Goal: Transaction & Acquisition: Purchase product/service

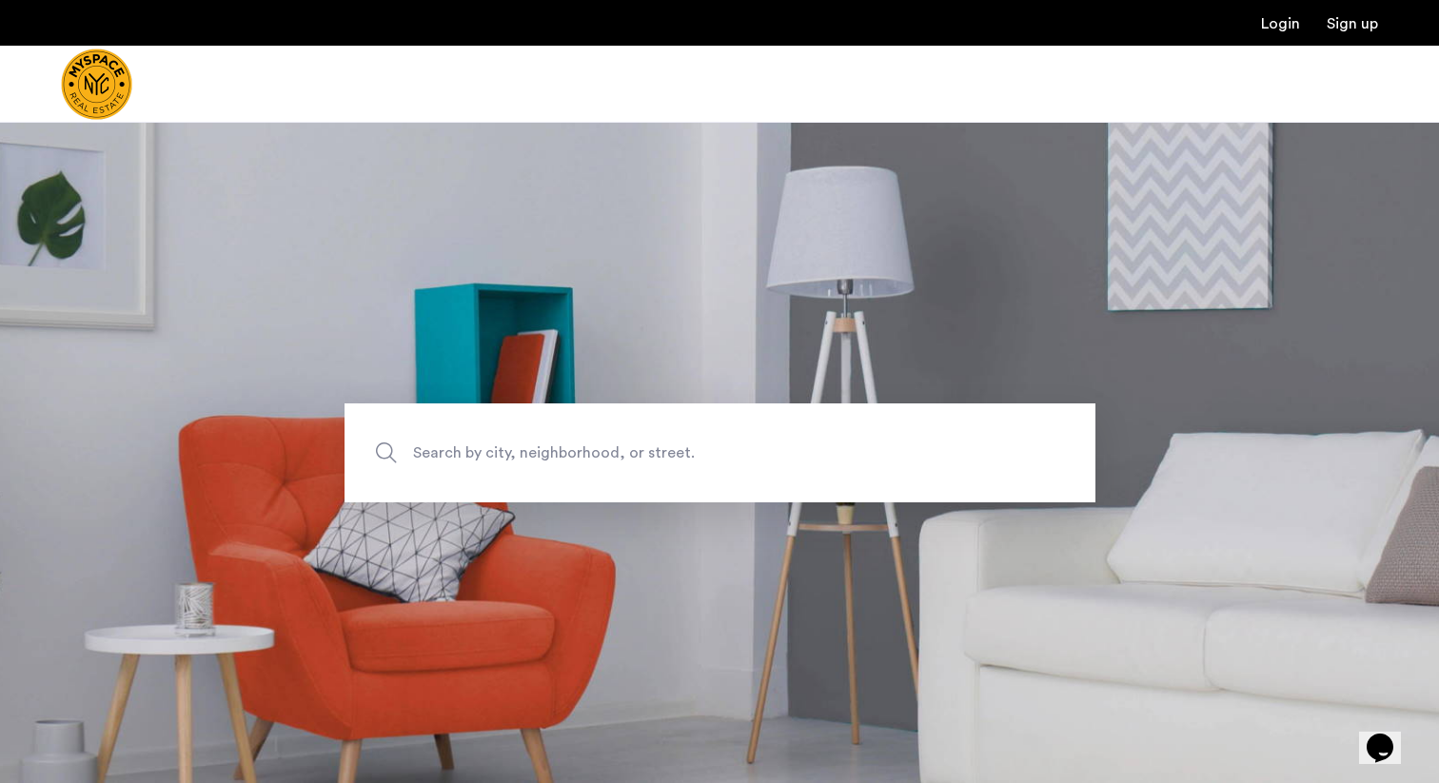
click at [530, 457] on span "Search by city, neighborhood, or street." at bounding box center [675, 453] width 525 height 26
click at [530, 457] on input "Search by city, neighborhood, or street." at bounding box center [719, 452] width 751 height 99
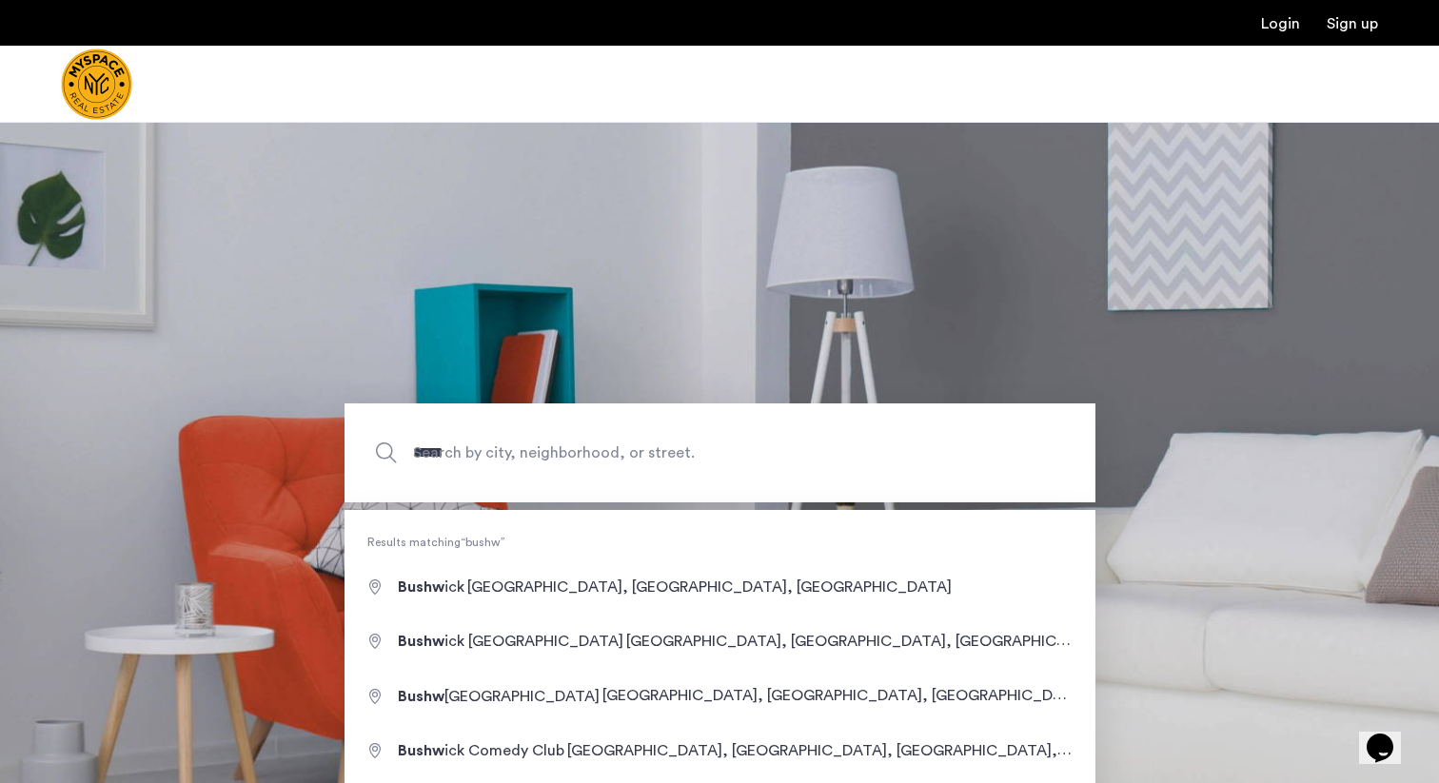
type input "**********"
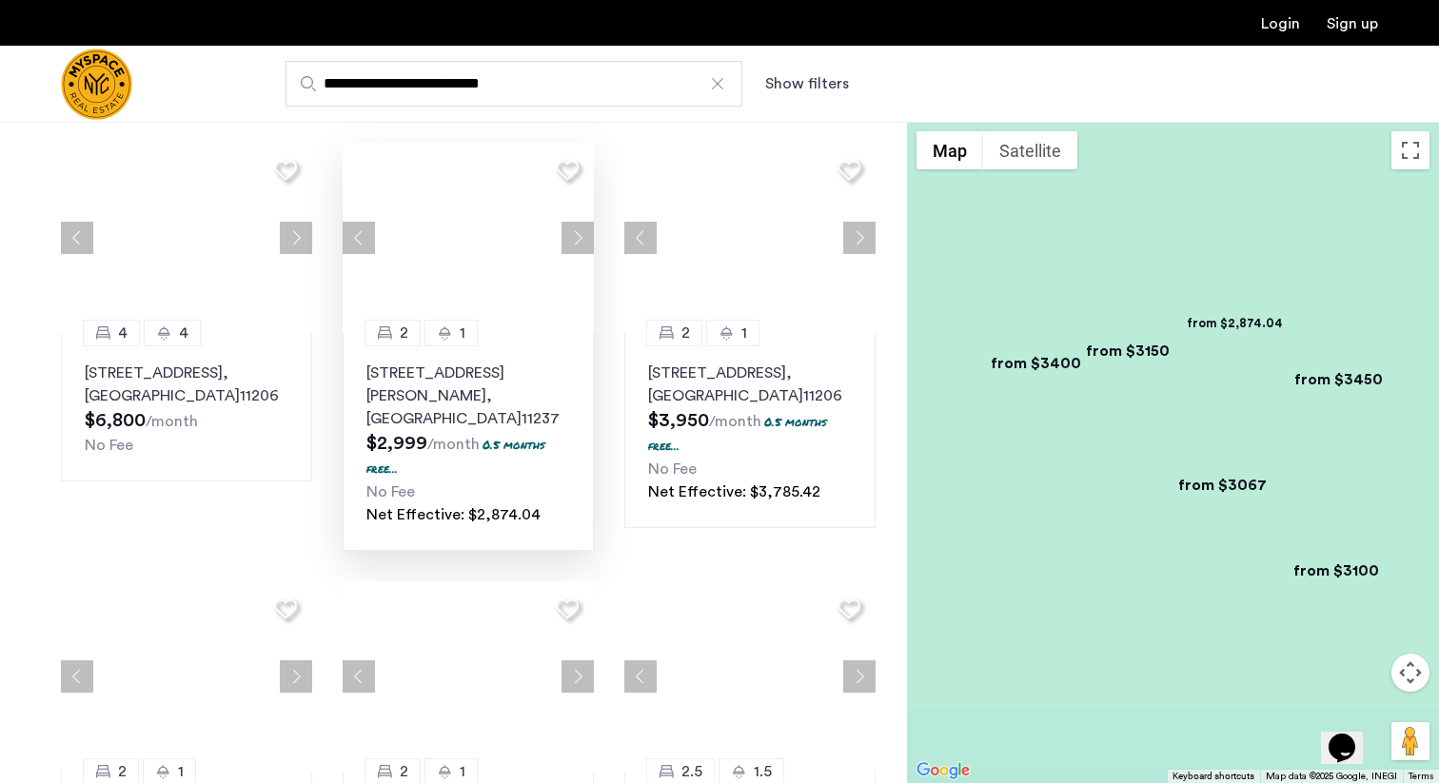
scroll to position [120, 0]
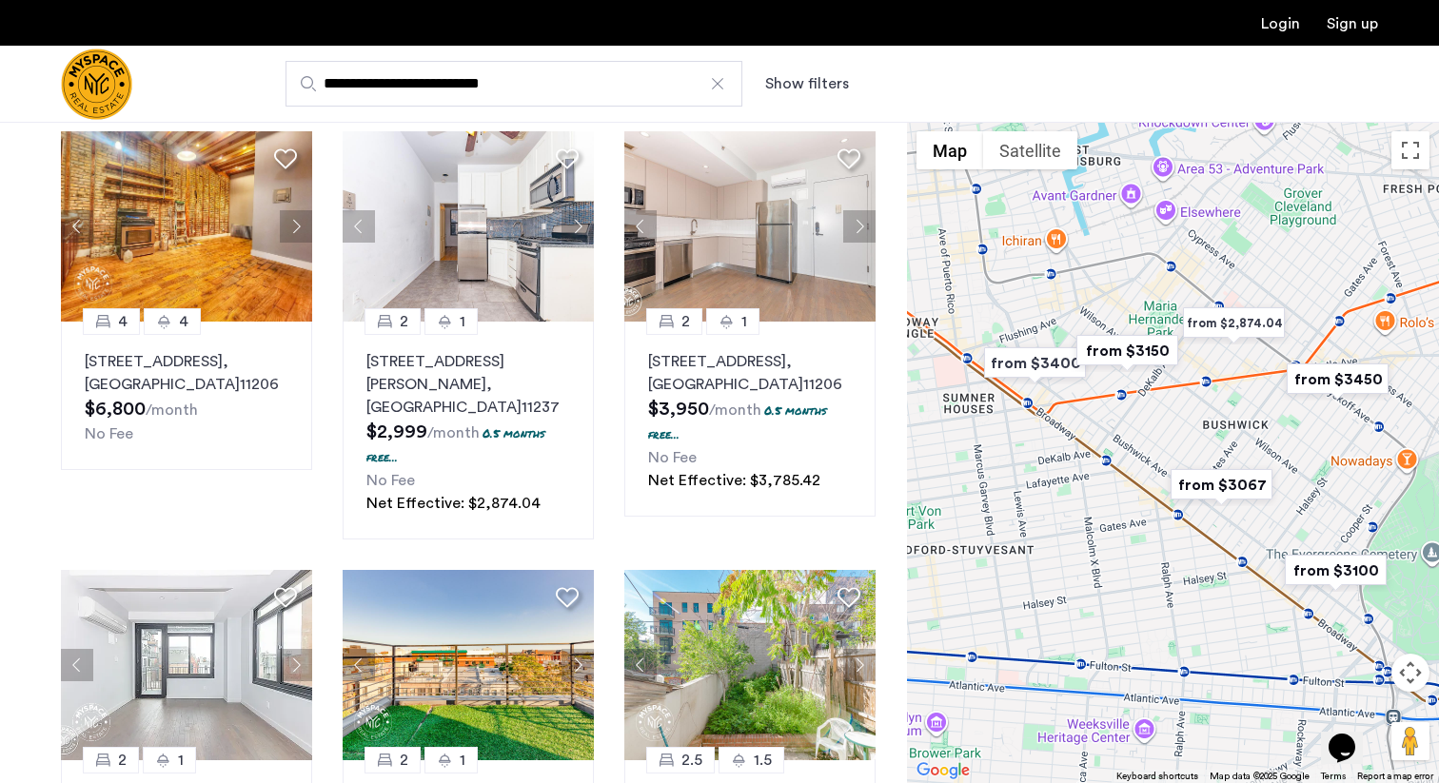
click at [811, 81] on button "Show filters" at bounding box center [807, 83] width 84 height 23
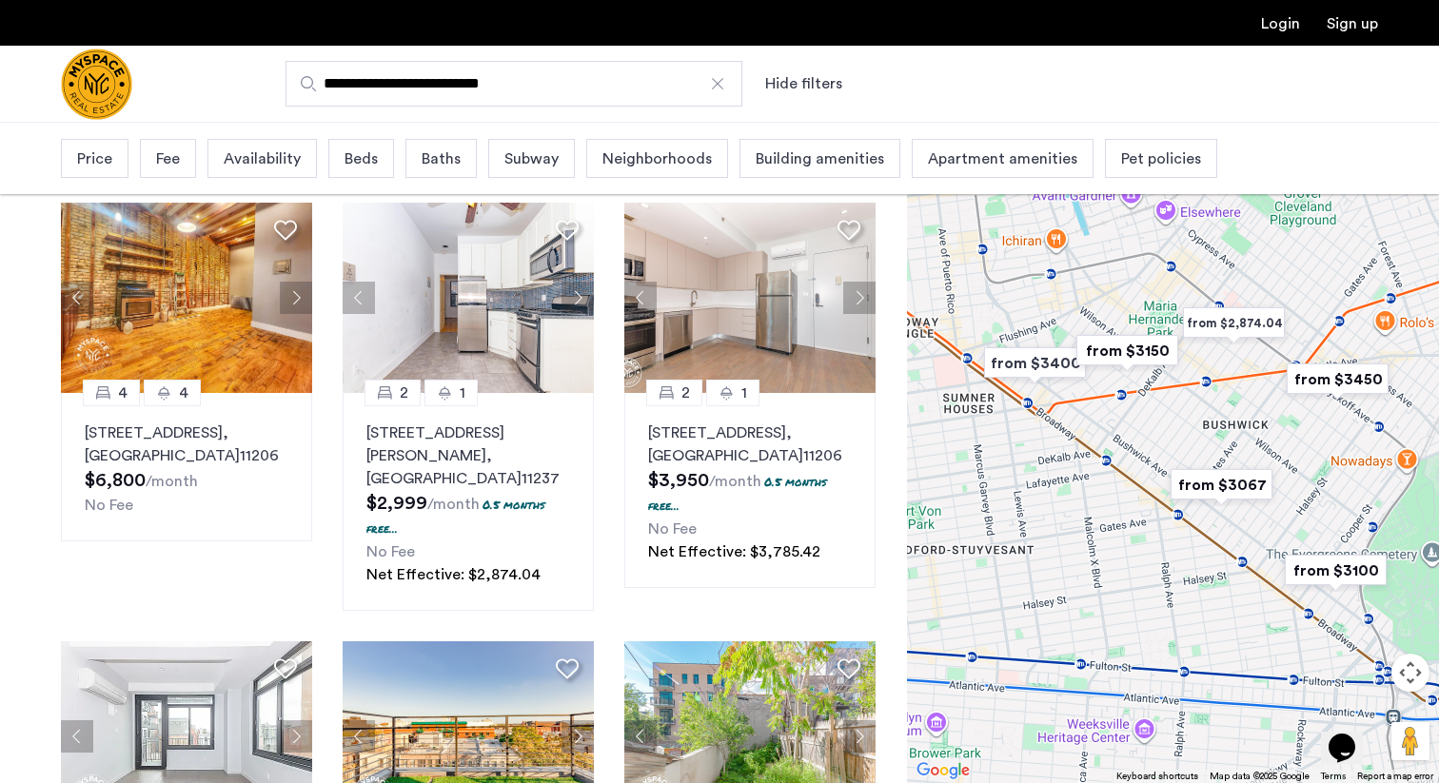
click at [360, 167] on span "Beds" at bounding box center [360, 159] width 33 height 23
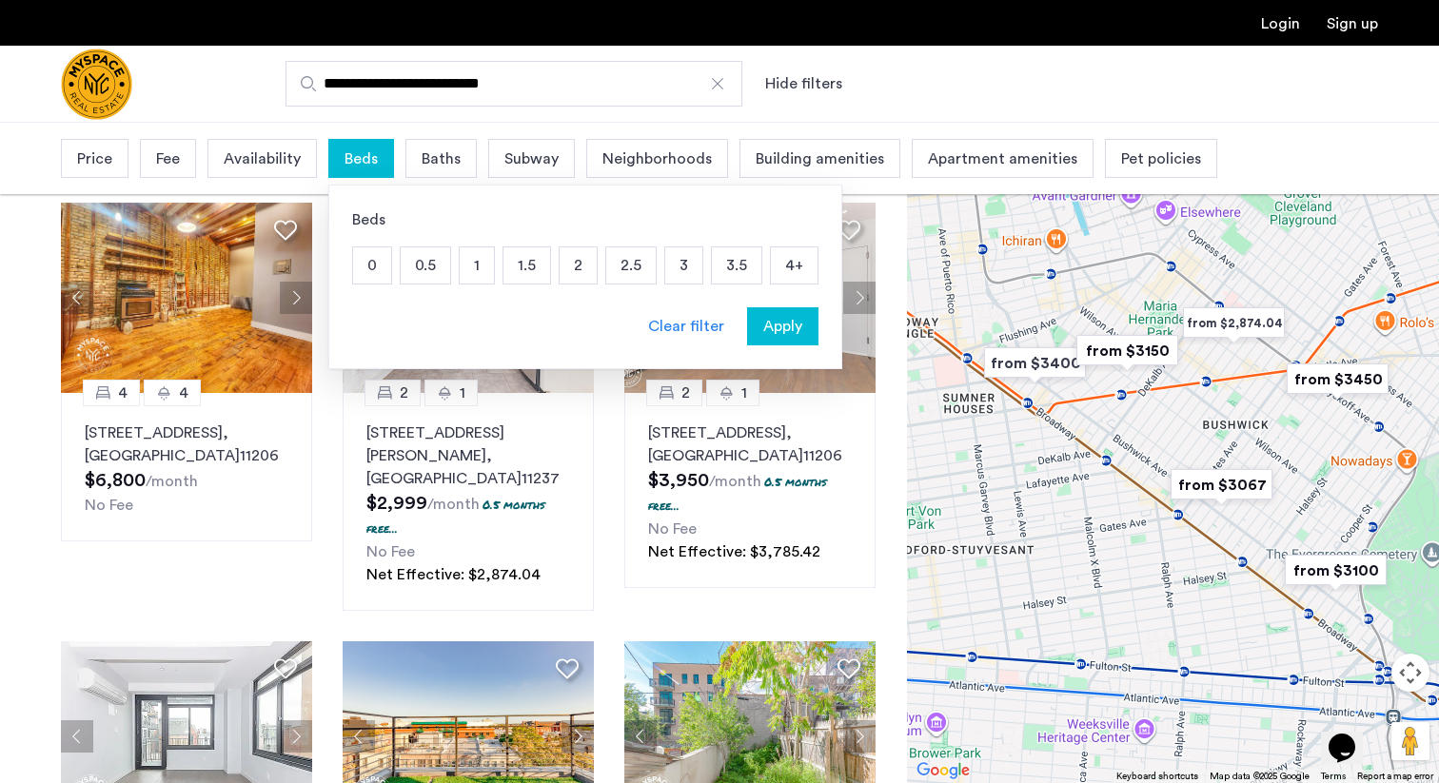
click at [580, 276] on p "2" at bounding box center [578, 265] width 37 height 36
click at [785, 336] on span "Apply" at bounding box center [782, 326] width 39 height 23
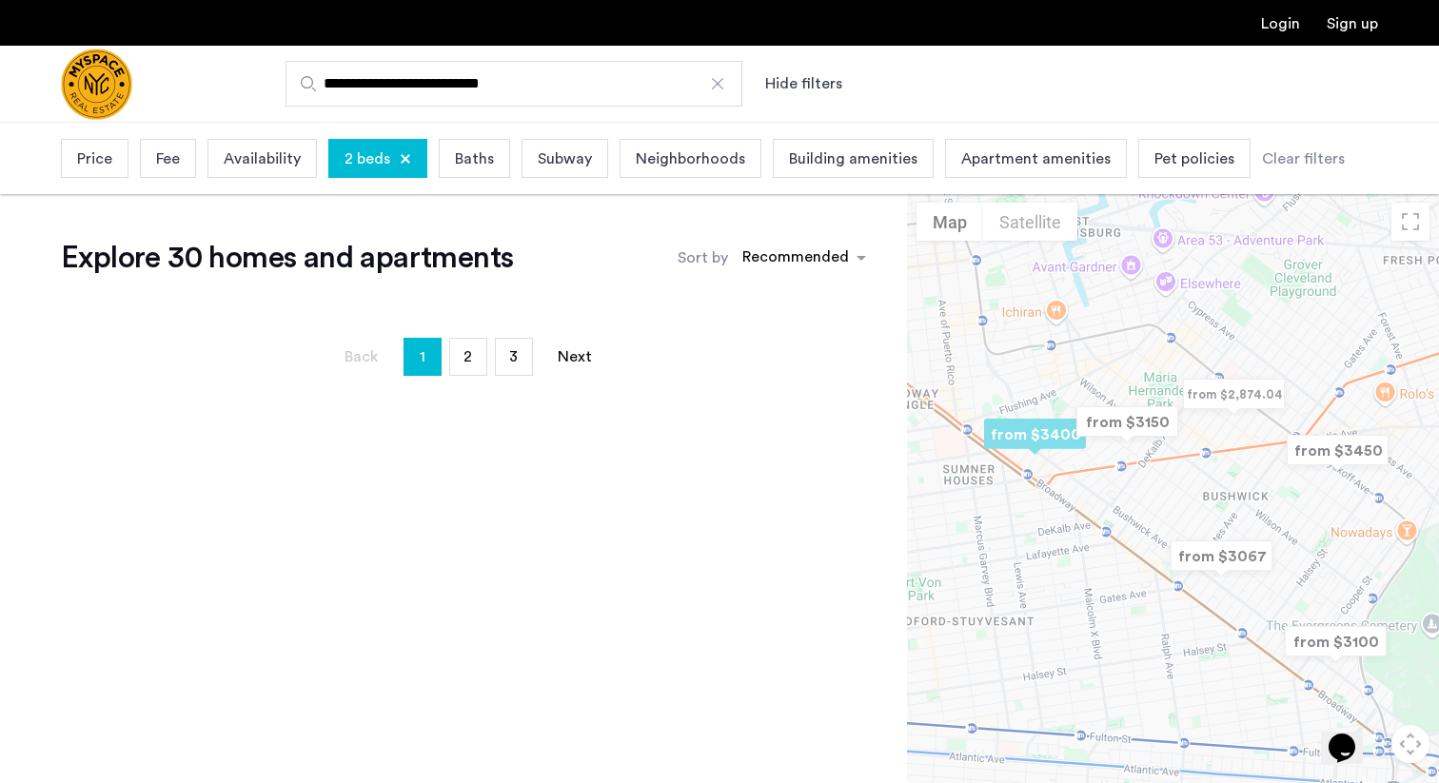
click at [465, 160] on span "Baths" at bounding box center [474, 159] width 39 height 23
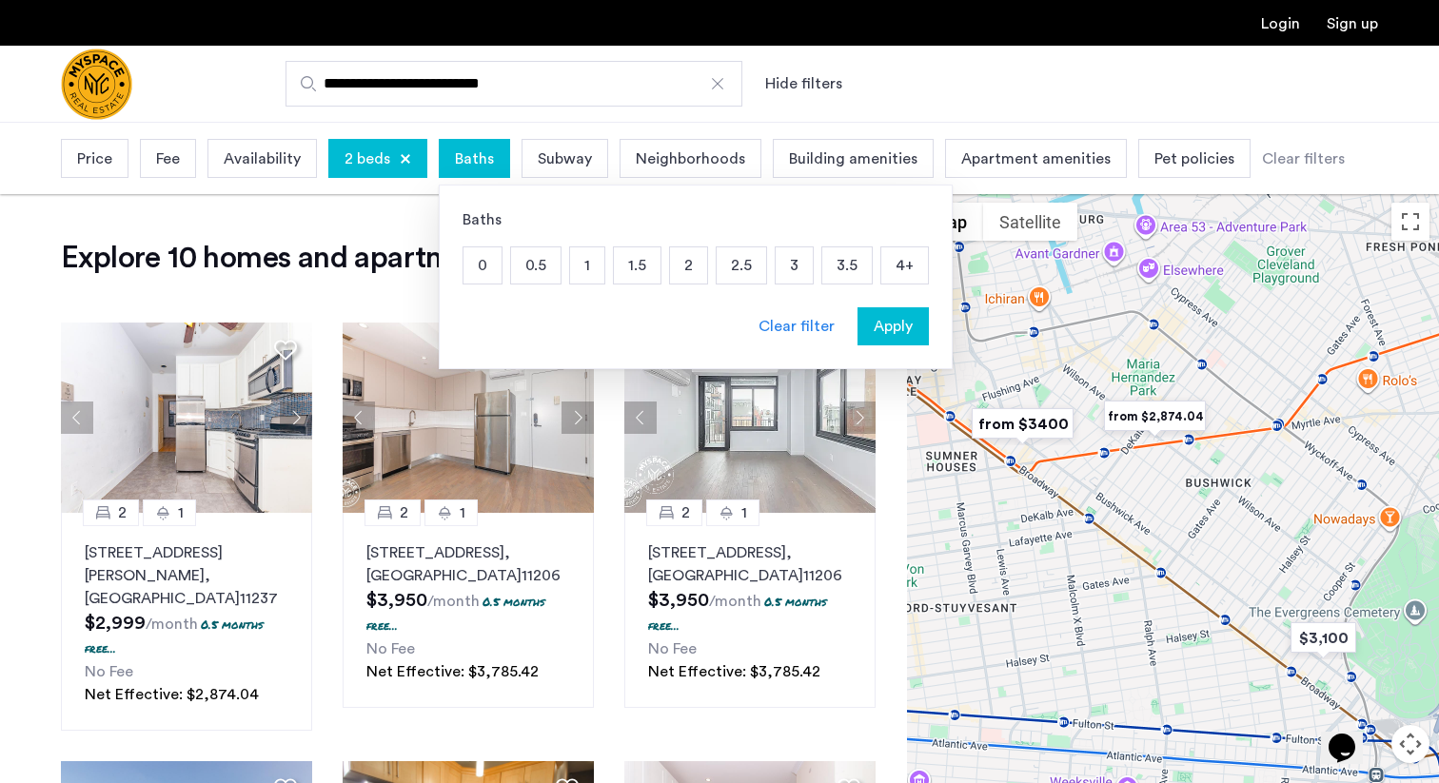
click at [587, 267] on p "1" at bounding box center [587, 265] width 34 height 36
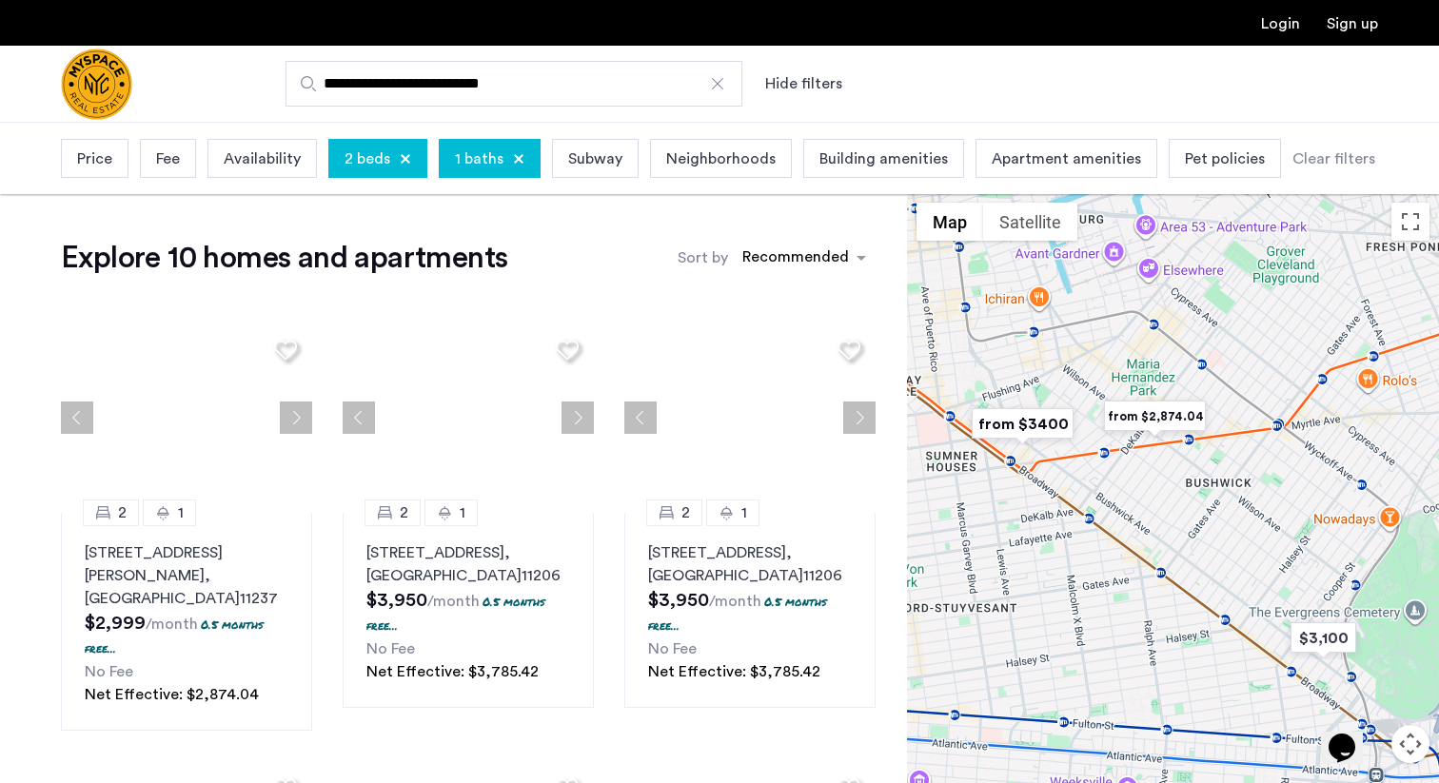
click at [164, 167] on span "Fee" at bounding box center [168, 159] width 24 height 23
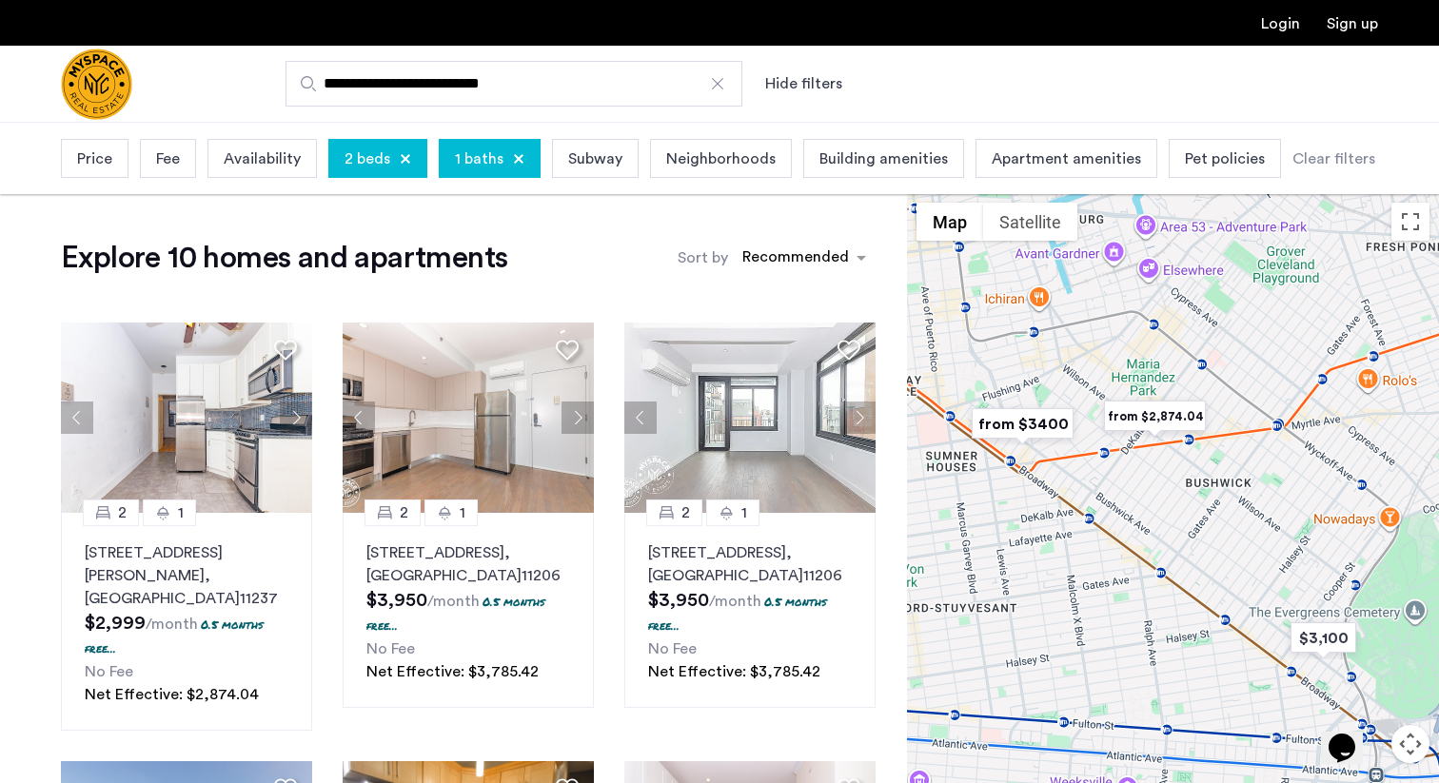
click at [65, 167] on div "Price" at bounding box center [95, 158] width 68 height 39
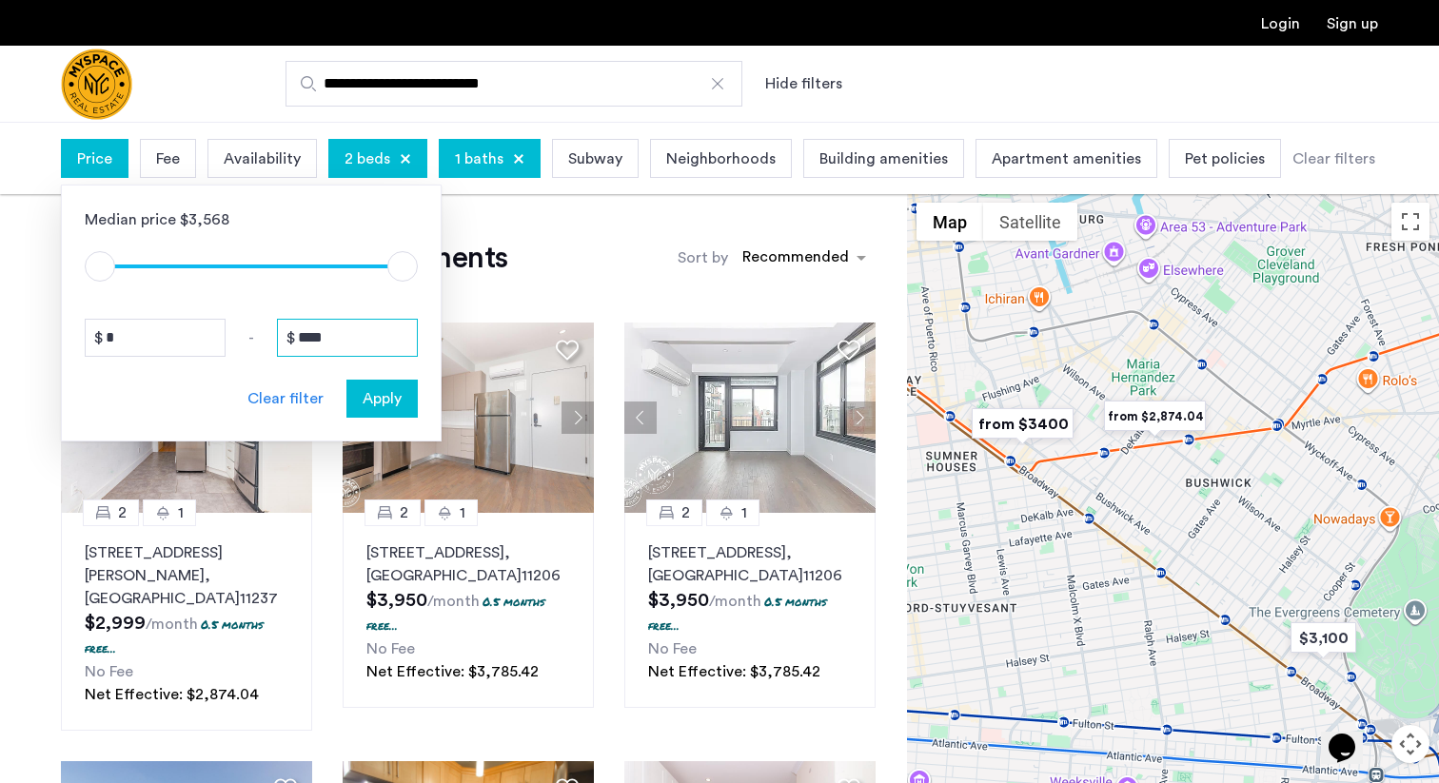
drag, startPoint x: 350, startPoint y: 345, endPoint x: 239, endPoint y: 336, distance: 111.7
click at [239, 336] on div "* - ****" at bounding box center [251, 338] width 333 height 38
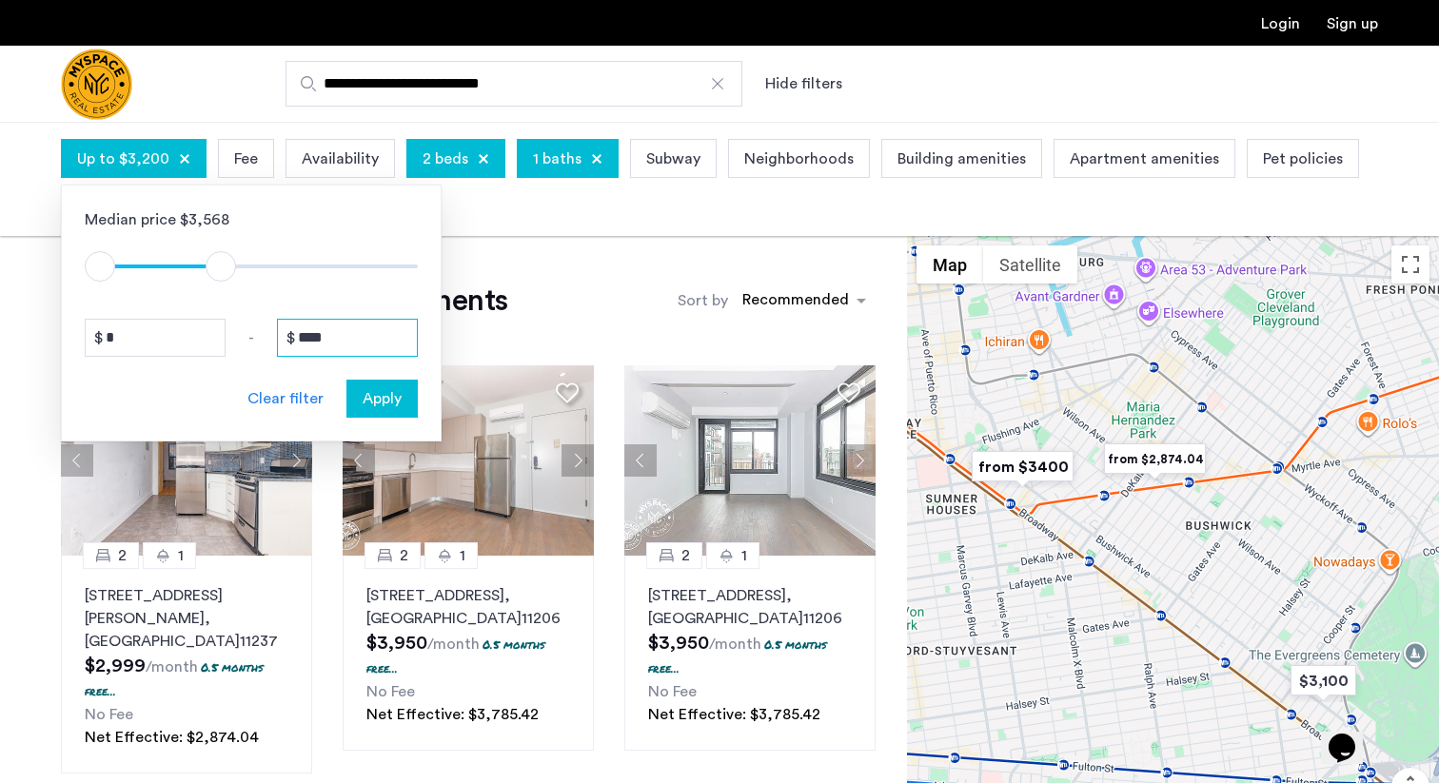
type input "****"
click at [375, 398] on span "Apply" at bounding box center [382, 398] width 39 height 23
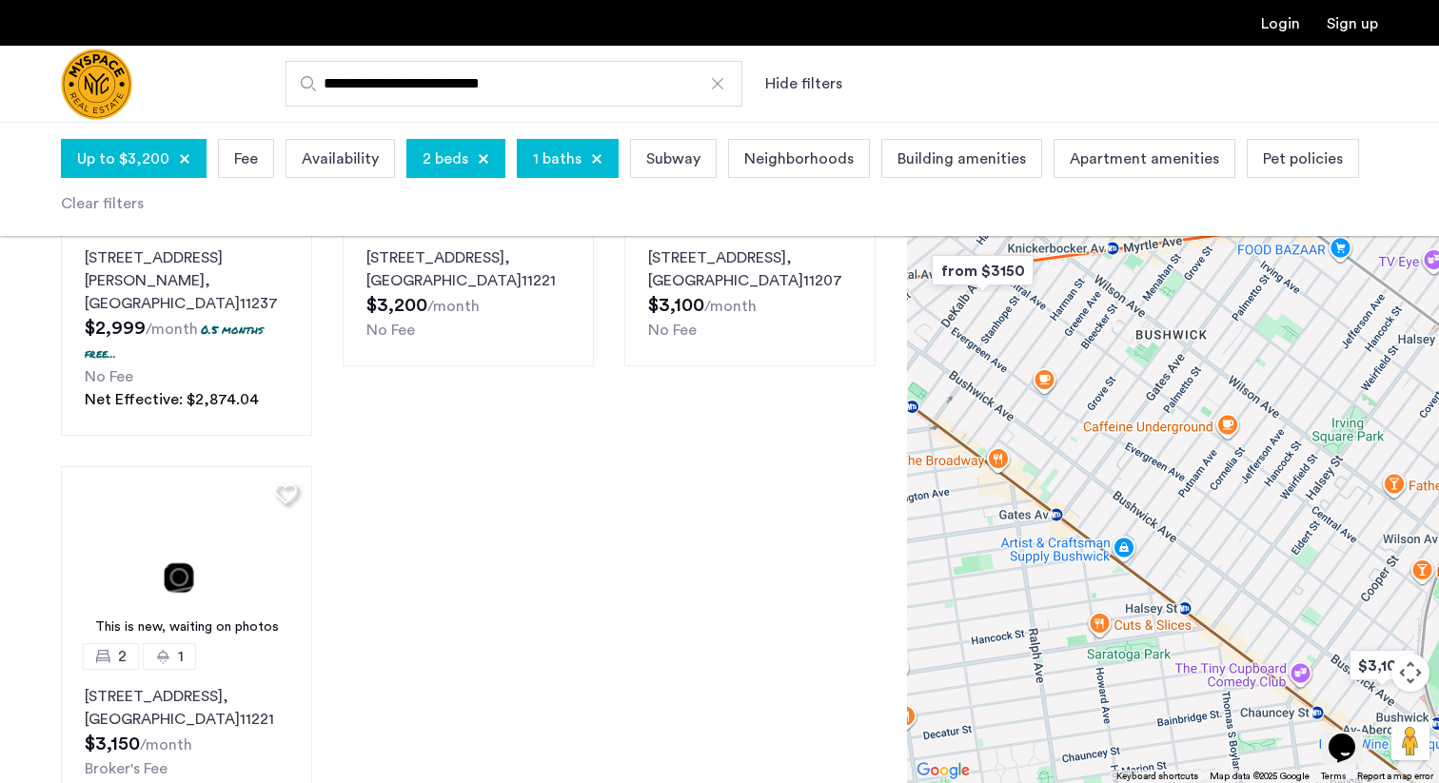
scroll to position [344, 0]
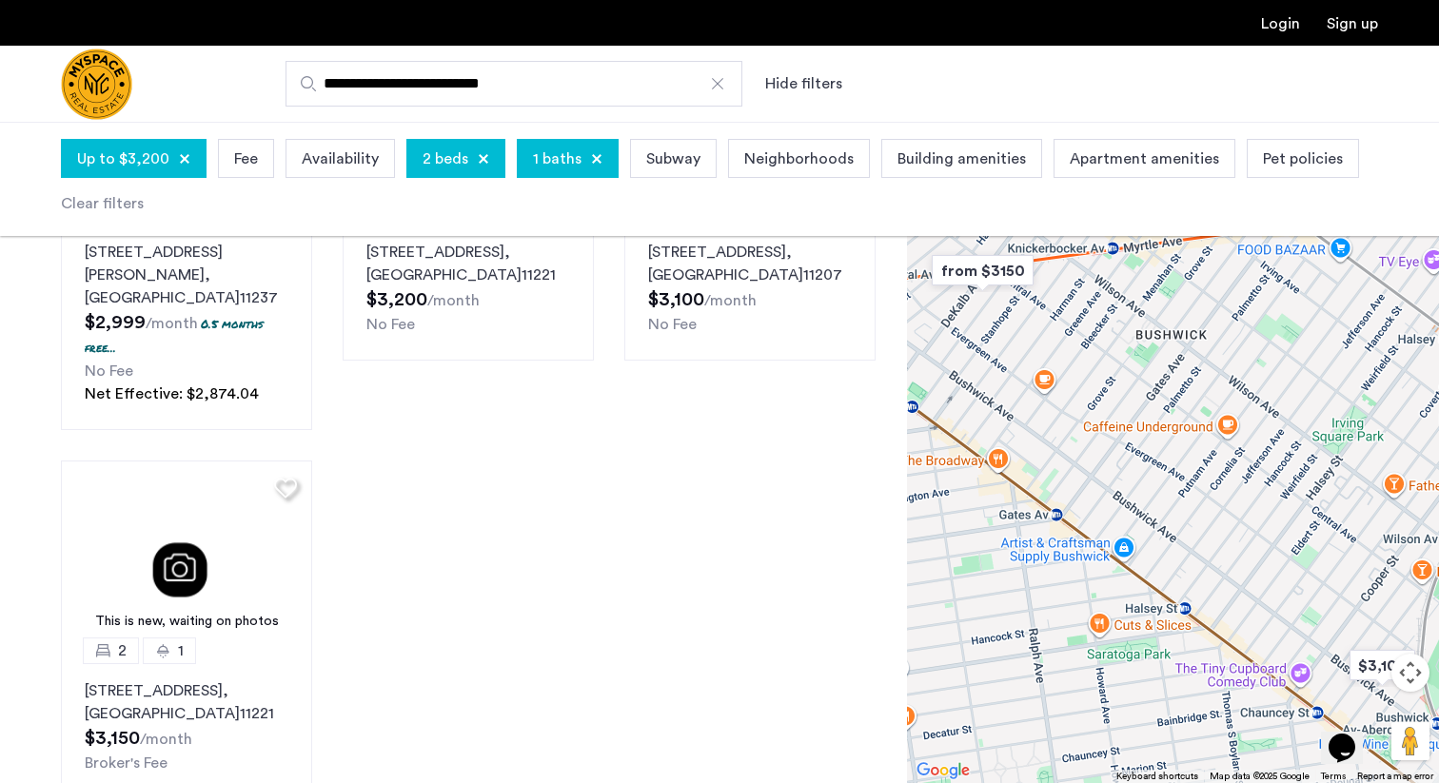
drag, startPoint x: 81, startPoint y: 671, endPoint x: 1287, endPoint y: 6, distance: 1377.0
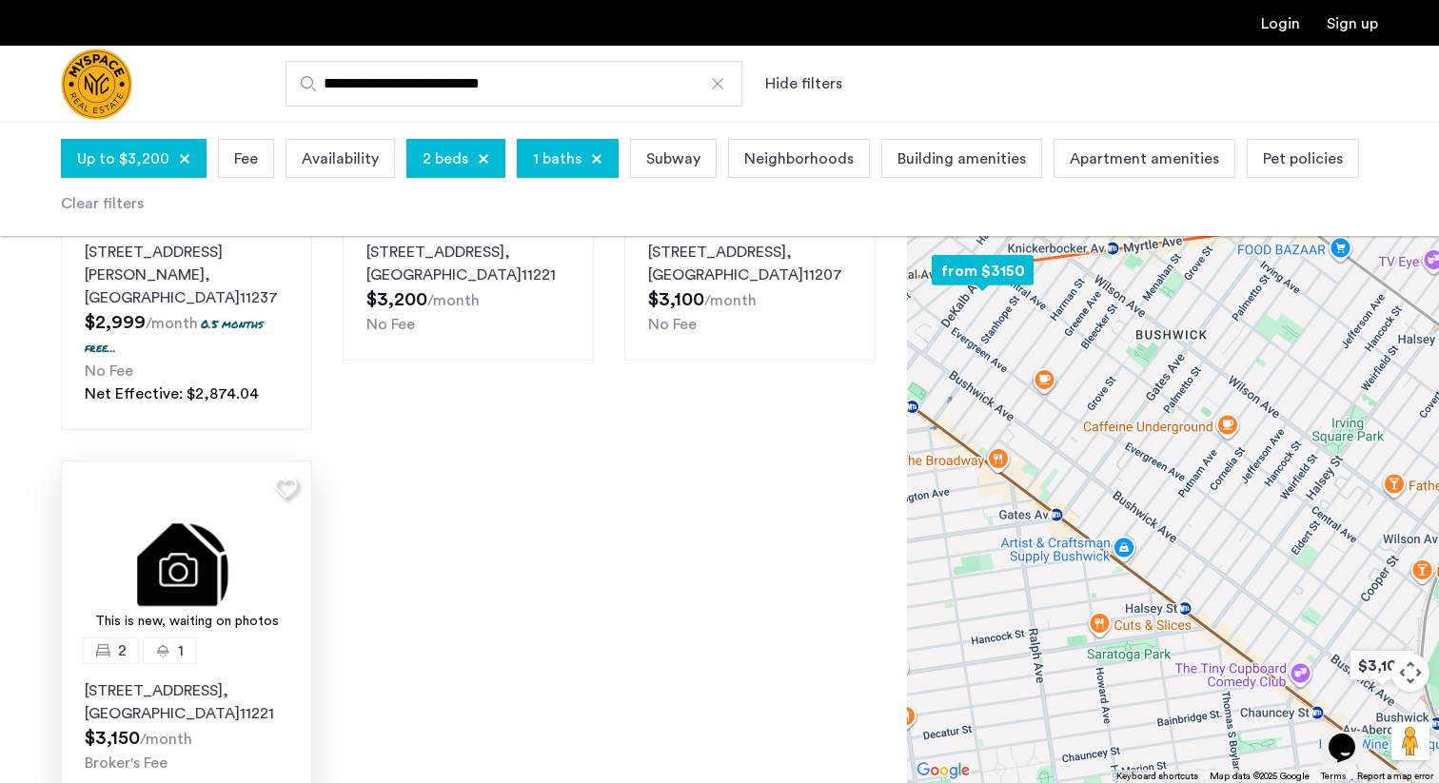
click at [104, 612] on div "This is new, waiting on photos" at bounding box center [186, 622] width 232 height 20
click at [103, 692] on p "[STREET_ADDRESS]" at bounding box center [187, 702] width 204 height 46
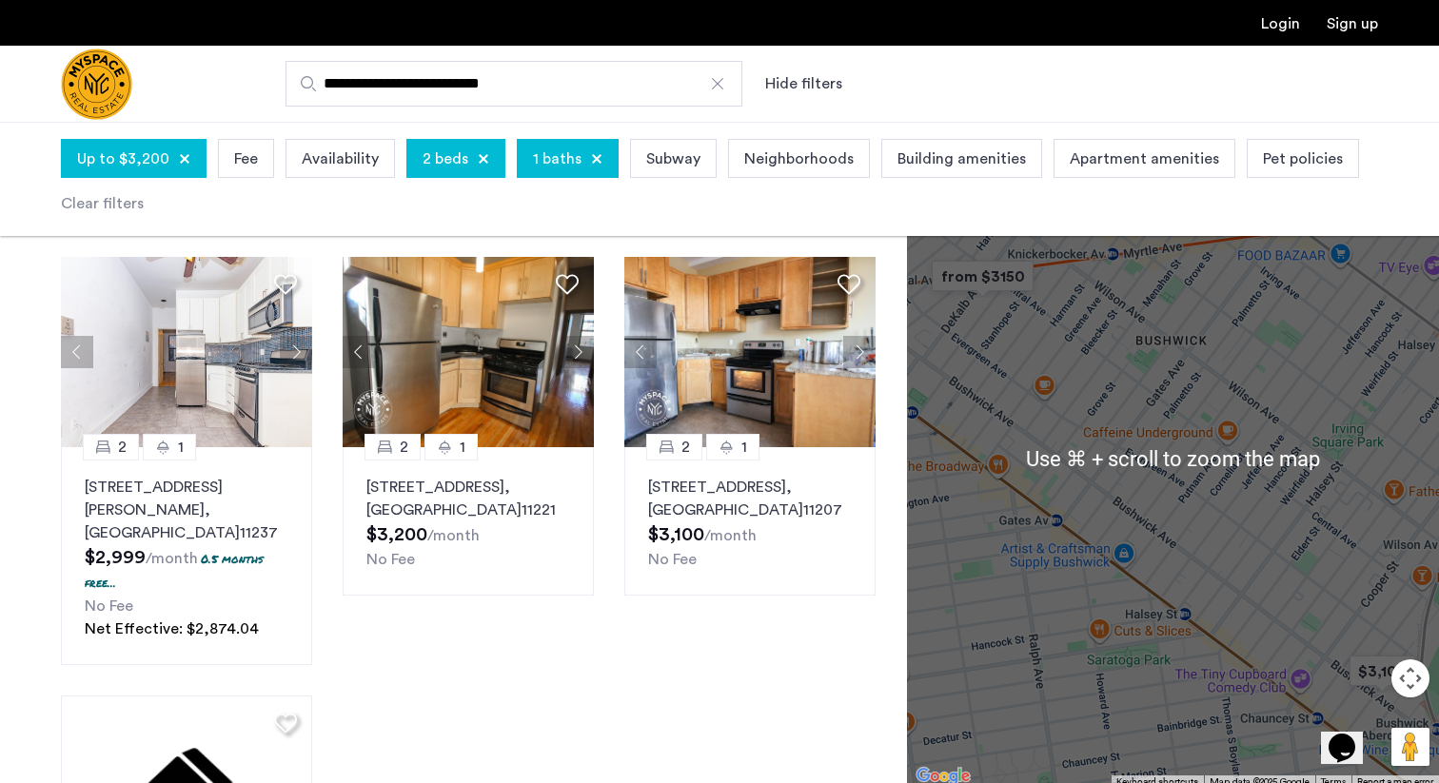
scroll to position [54, 0]
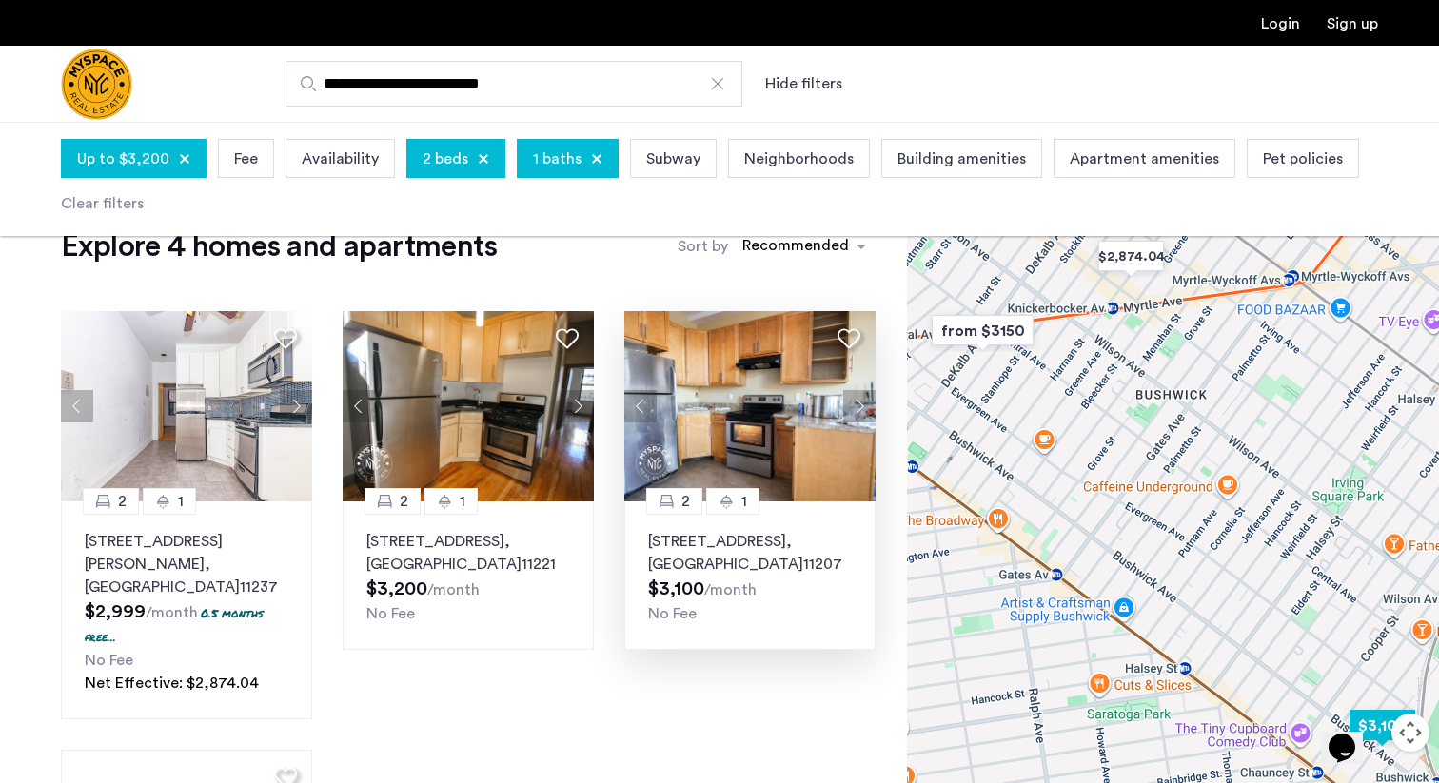
click at [766, 577] on div "[STREET_ADDRESS] $3,100 /month No Fee" at bounding box center [750, 577] width 204 height 95
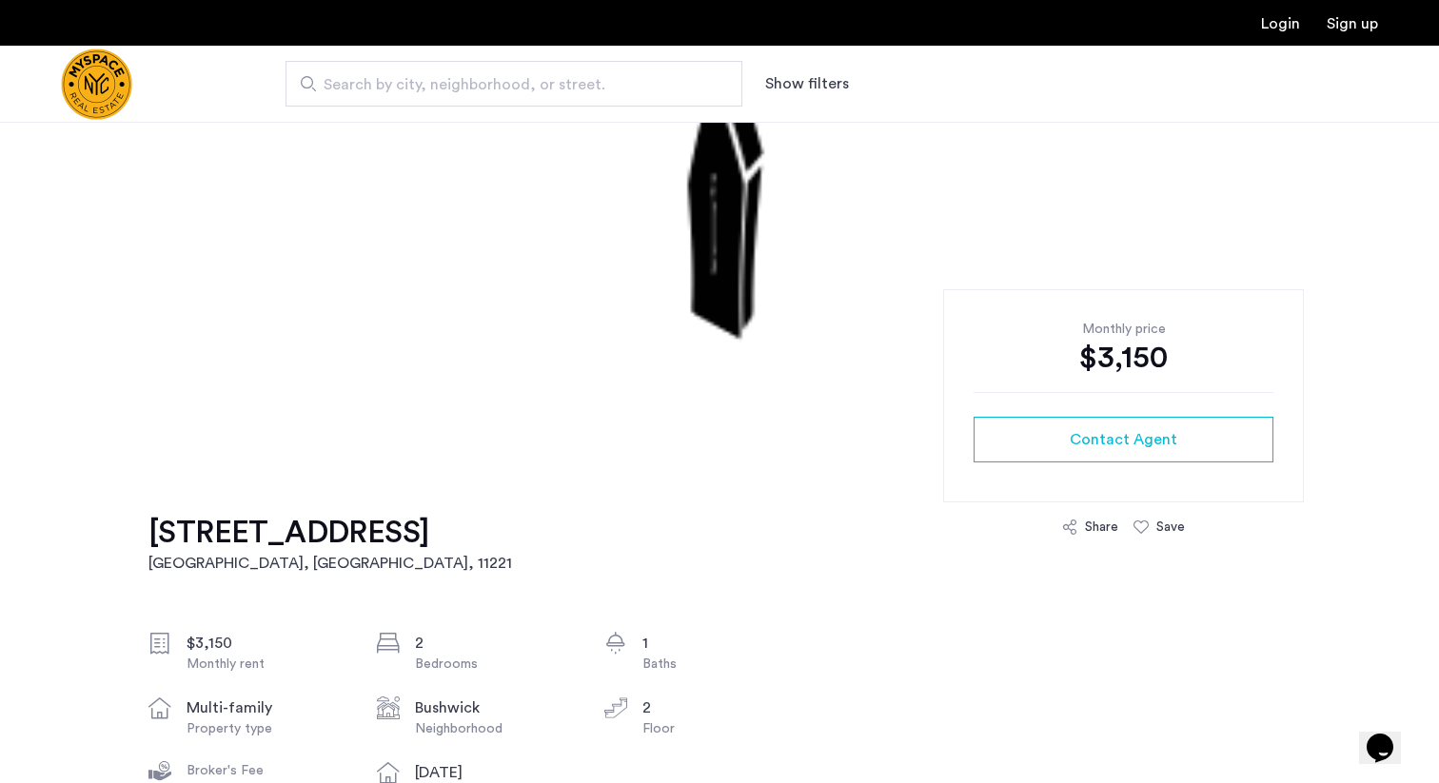
scroll to position [211, 0]
